Goal: Information Seeking & Learning: Learn about a topic

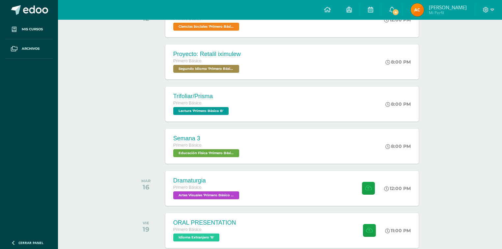
scroll to position [273, 0]
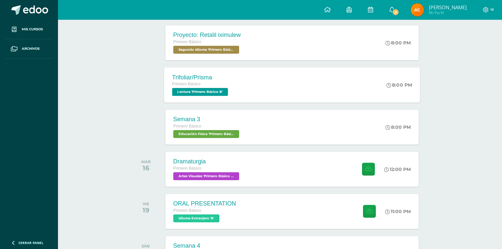
click at [197, 91] on span "Lectura 'Primero Básico B'" at bounding box center [200, 92] width 56 height 8
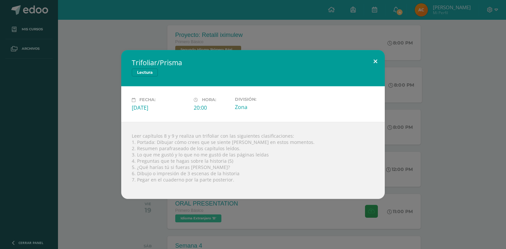
click at [371, 64] on button at bounding box center [375, 61] width 19 height 22
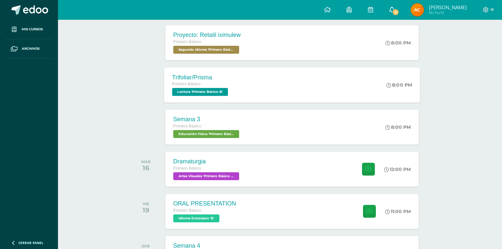
click at [399, 12] on span "4" at bounding box center [395, 12] width 7 height 7
click at [122, 118] on div "todas las Actividades No tienes actividades Échale un vistazo a los demás perío…" at bounding box center [280, 221] width 324 height 858
click at [209, 166] on div "Primero Básico" at bounding box center [206, 168] width 68 height 7
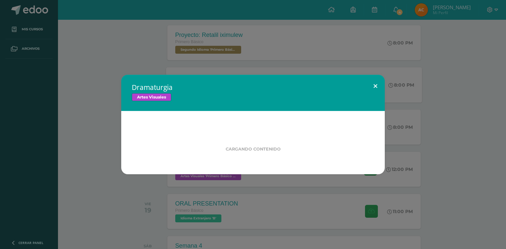
click at [374, 87] on button at bounding box center [375, 86] width 19 height 22
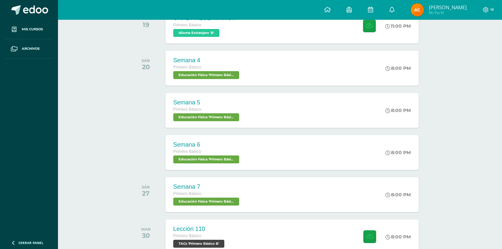
scroll to position [458, 0]
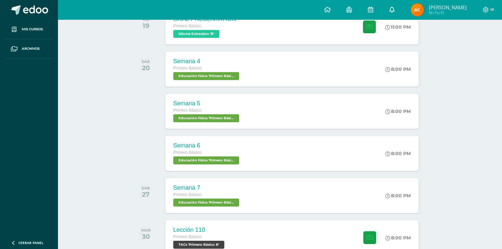
click at [394, 8] on icon at bounding box center [391, 10] width 5 height 6
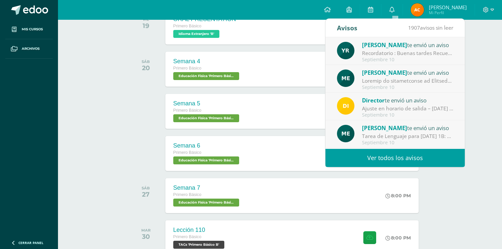
click at [129, 64] on div "todas las Actividades No tienes actividades Échale un vistazo a los demás perío…" at bounding box center [280, 145] width 324 height 1076
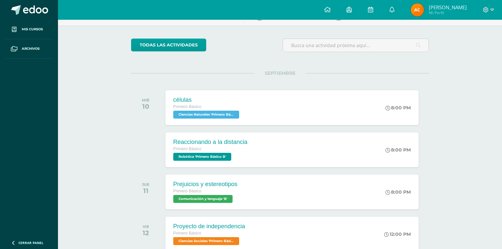
scroll to position [0, 0]
